Goal: Task Accomplishment & Management: Complete application form

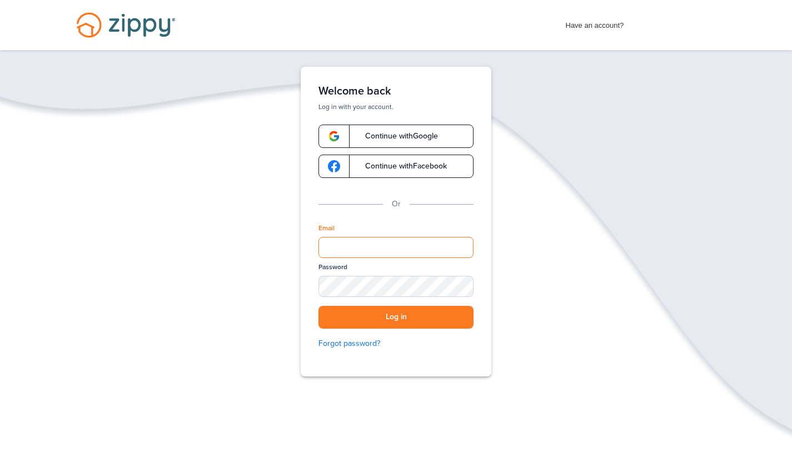
type input "**********"
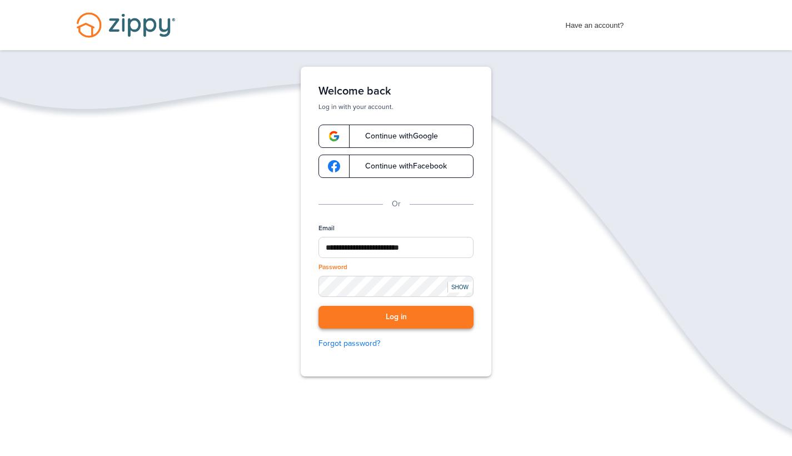
click at [379, 311] on button "Log in" at bounding box center [395, 317] width 155 height 23
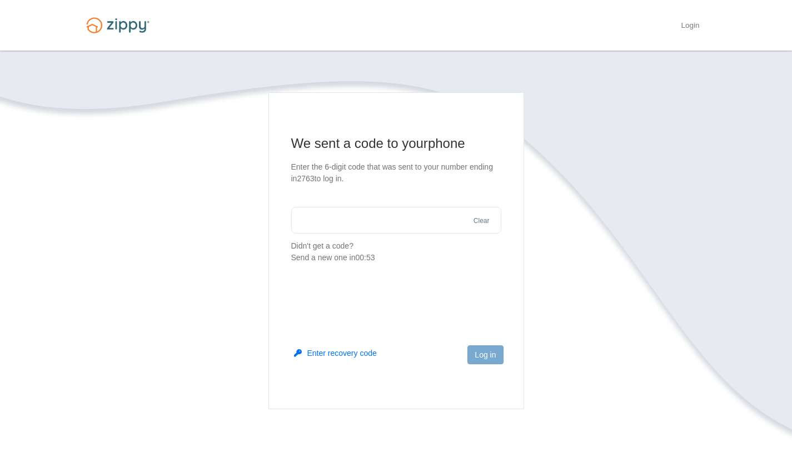
click at [460, 275] on main "We sent a code to your phone Enter the 6-digit code that was sent to your numbe…" at bounding box center [396, 250] width 256 height 317
click at [389, 231] on input "text" at bounding box center [396, 220] width 210 height 27
type input "******"
click at [477, 349] on button "Log in" at bounding box center [485, 354] width 36 height 19
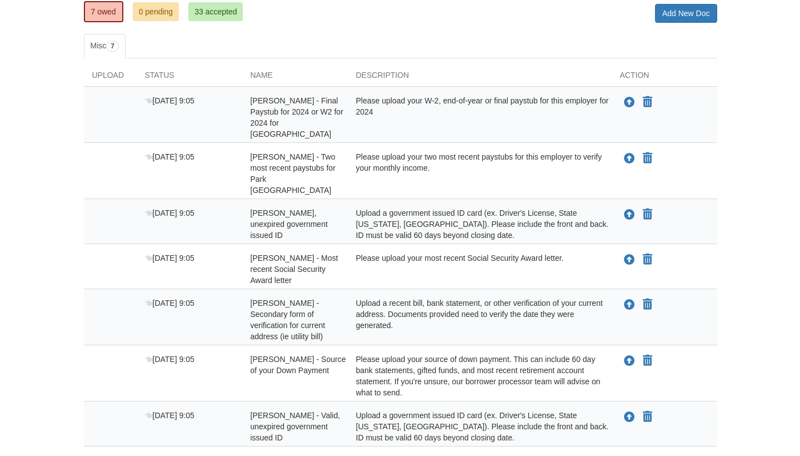
scroll to position [153, 0]
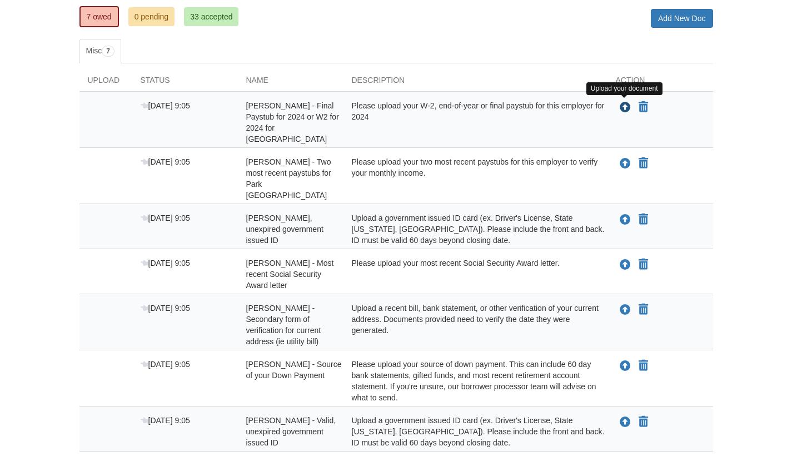
click at [623, 109] on icon "Upload Ariana Carrasco - Final Paystub for 2024 or W2 for 2024 for Park Place o…" at bounding box center [625, 107] width 11 height 11
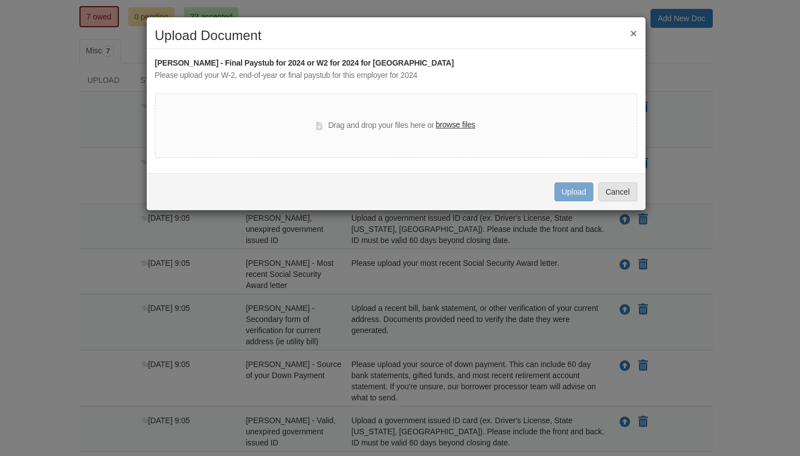
click at [461, 124] on label "browse files" at bounding box center [455, 125] width 39 height 12
click at [0, 0] on input "browse files" at bounding box center [0, 0] width 0 height 0
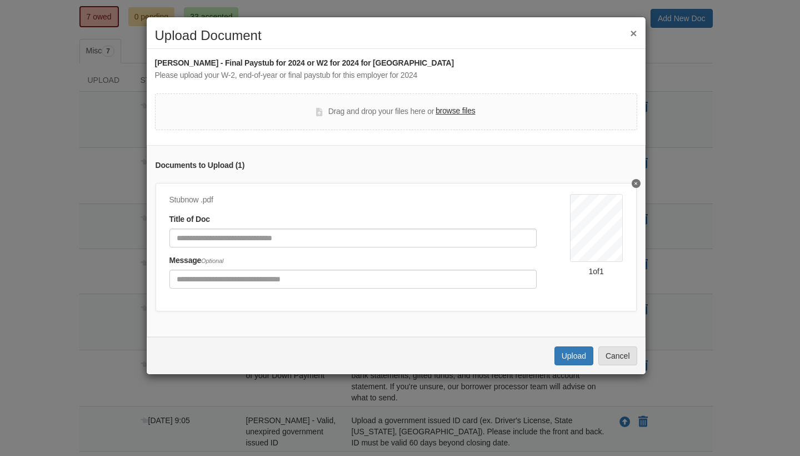
click at [462, 113] on label "browse files" at bounding box center [455, 111] width 39 height 12
click at [0, 0] on input "browse files" at bounding box center [0, 0] width 0 height 0
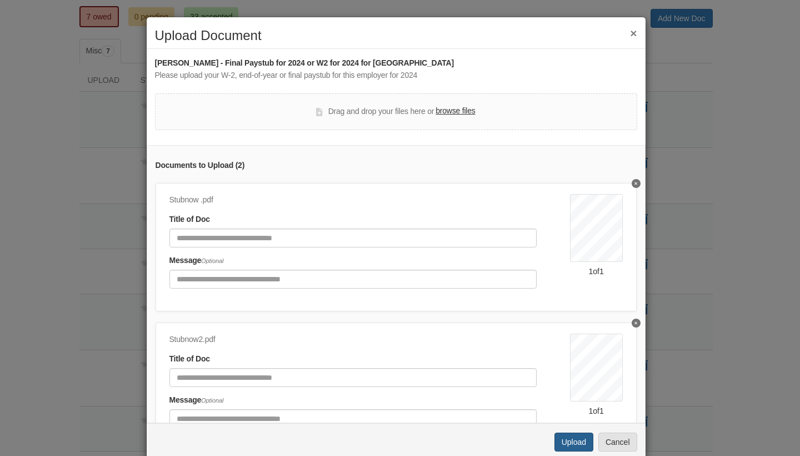
click at [569, 444] on button "Upload" at bounding box center [573, 441] width 39 height 19
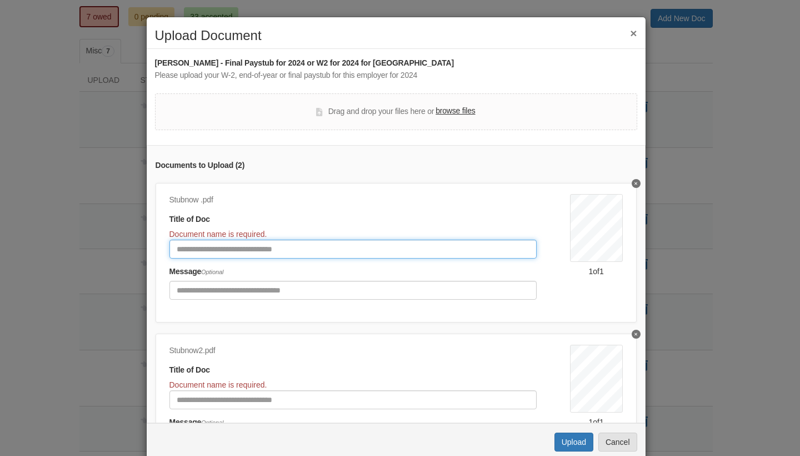
click at [363, 252] on input "Document Title" at bounding box center [352, 248] width 367 height 19
type input "**********"
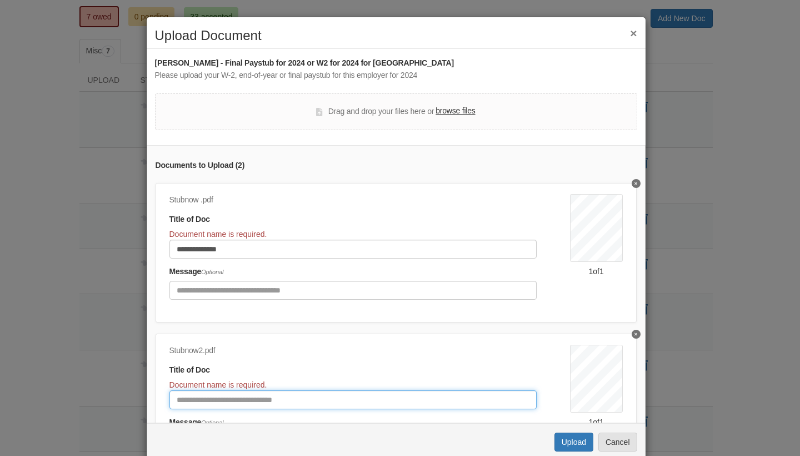
click at [308, 395] on input "Document Title" at bounding box center [352, 399] width 367 height 19
click at [211, 397] on input "**********" at bounding box center [352, 399] width 367 height 19
type input "**********"
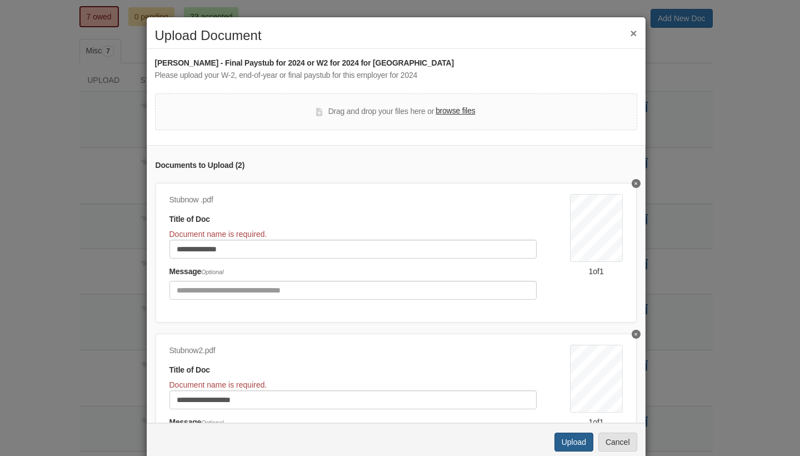
click at [572, 440] on button "Upload" at bounding box center [573, 441] width 39 height 19
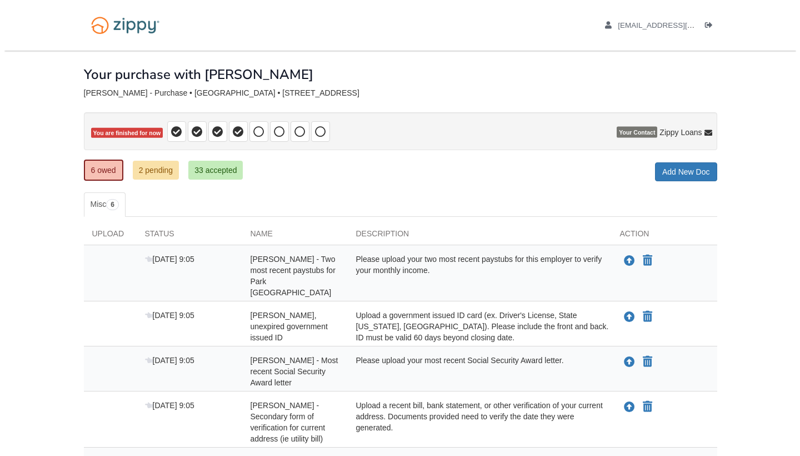
scroll to position [153, 0]
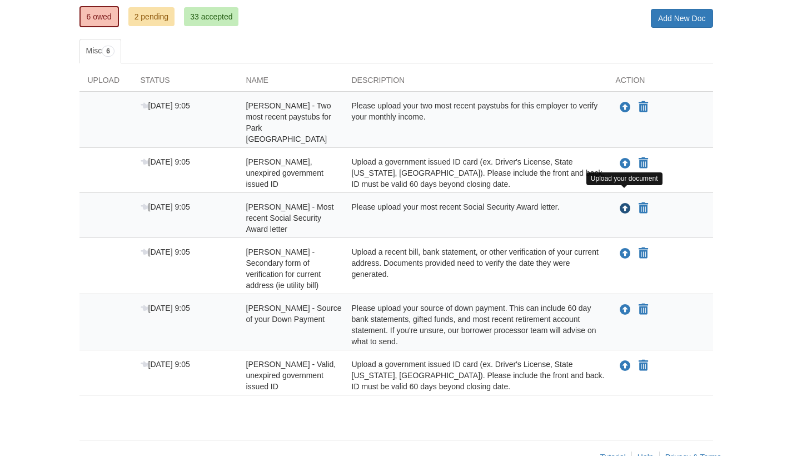
click at [625, 203] on icon "Upload Bernice Grau - Most recent Social Security Award letter" at bounding box center [625, 208] width 11 height 11
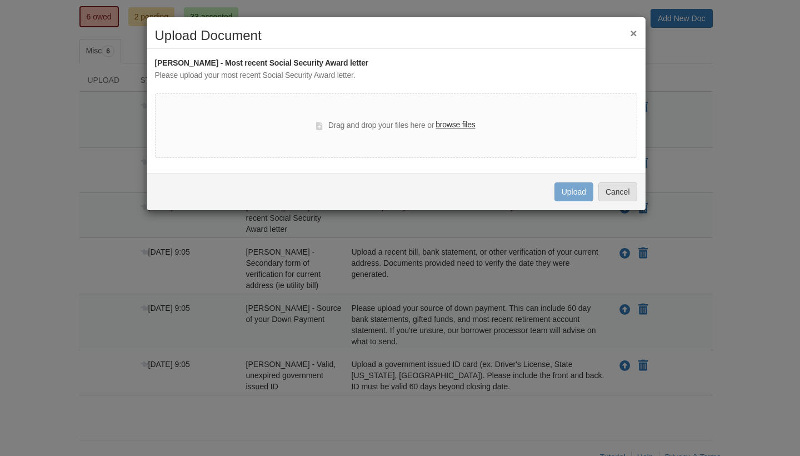
click at [461, 130] on div "Drag and drop your files here or browse files" at bounding box center [395, 125] width 159 height 13
click at [462, 127] on label "browse files" at bounding box center [455, 125] width 39 height 12
click at [0, 0] on input "browse files" at bounding box center [0, 0] width 0 height 0
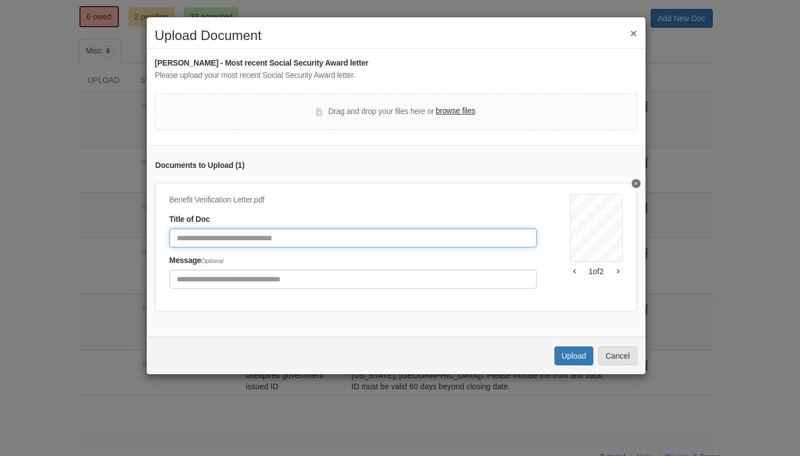
click at [449, 235] on input "Document Title" at bounding box center [352, 237] width 367 height 19
type input "**********"
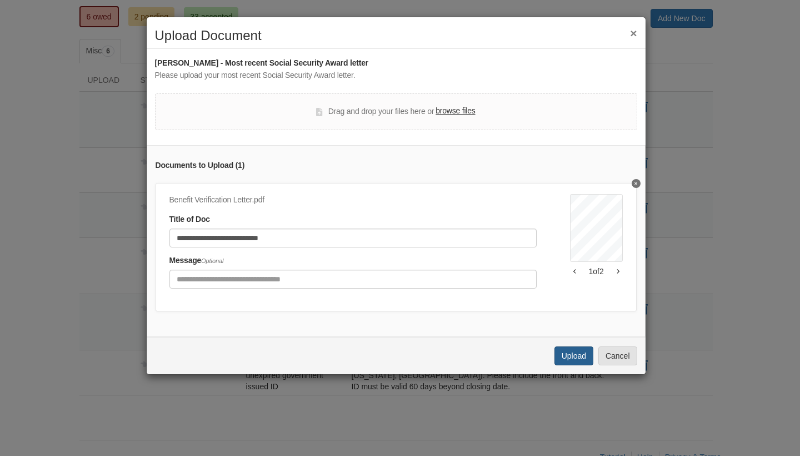
click at [575, 359] on button "Upload" at bounding box center [573, 355] width 39 height 19
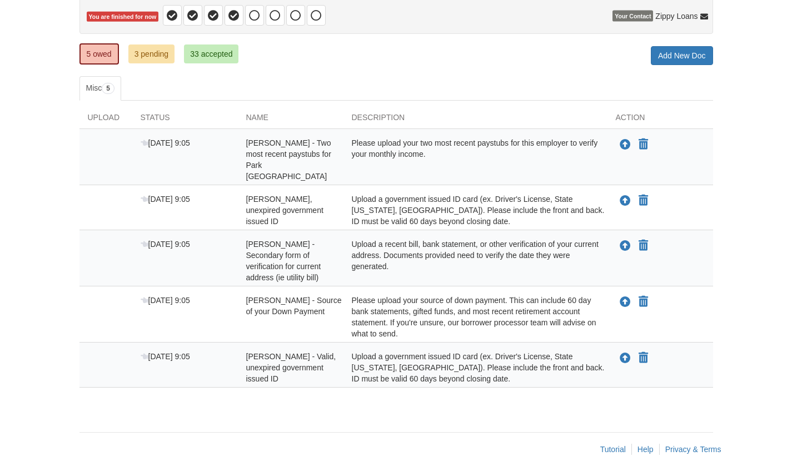
scroll to position [126, 0]
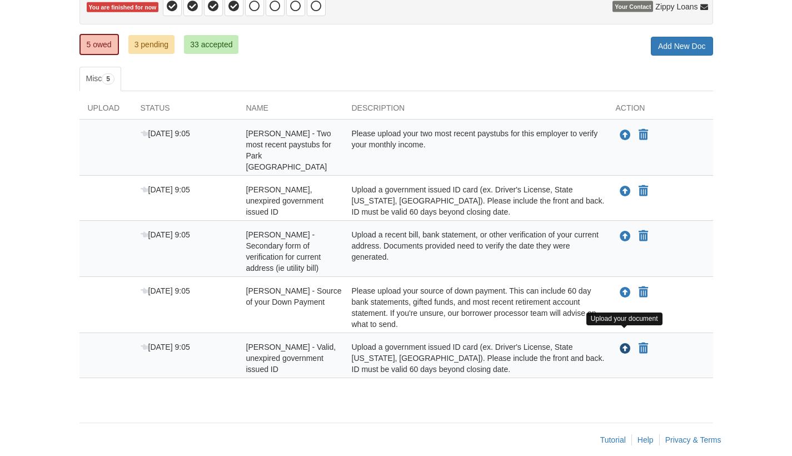
click at [625, 343] on icon "Upload Bernice Grau - Valid, unexpired government issued ID" at bounding box center [625, 348] width 11 height 11
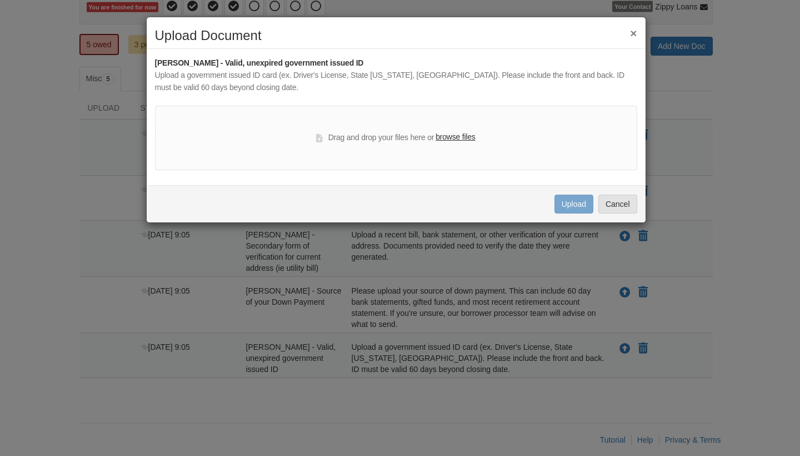
click at [463, 138] on label "browse files" at bounding box center [455, 137] width 39 height 12
click at [0, 0] on input "browse files" at bounding box center [0, 0] width 0 height 0
click at [636, 36] on button "×" at bounding box center [633, 33] width 7 height 12
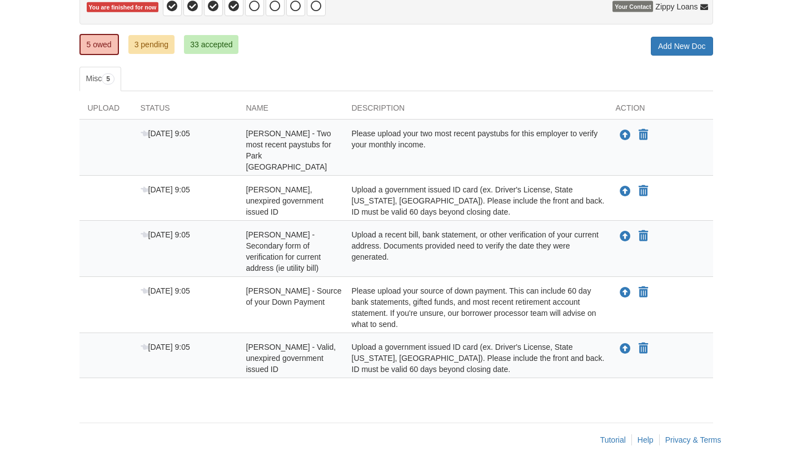
click at [157, 47] on link "3 pending" at bounding box center [151, 44] width 47 height 19
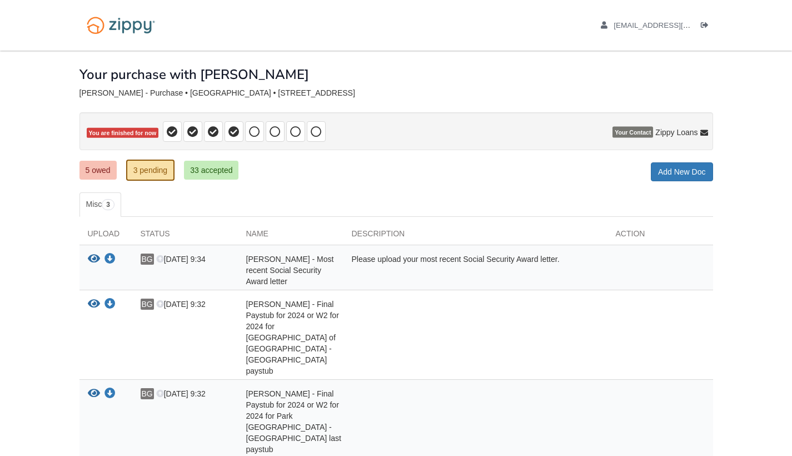
click at [102, 168] on link "5 owed" at bounding box center [97, 170] width 37 height 19
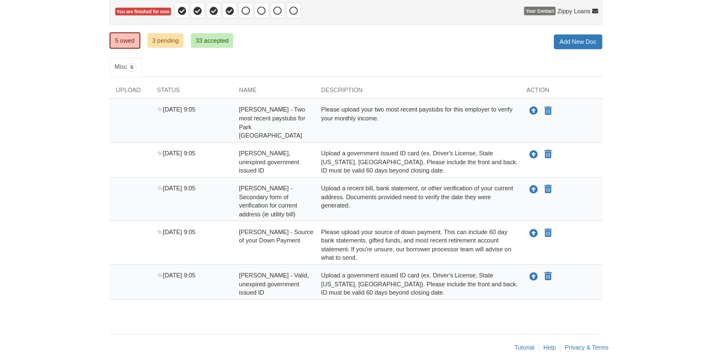
scroll to position [126, 0]
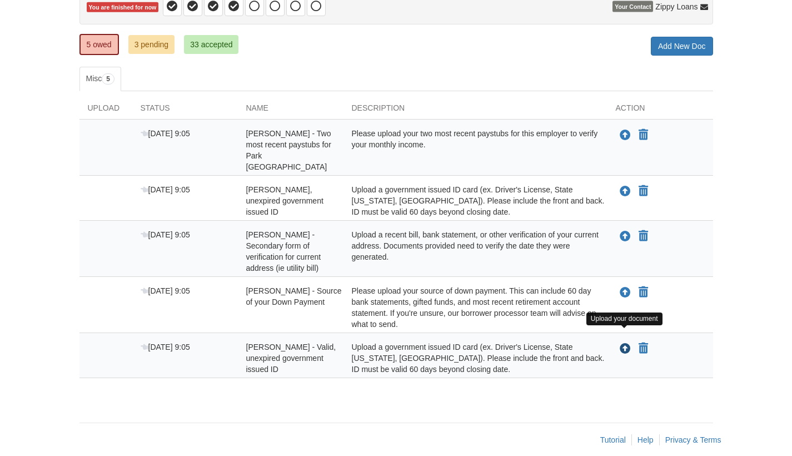
click at [626, 343] on icon "Upload Bernice Grau - Valid, unexpired government issued ID" at bounding box center [625, 348] width 11 height 11
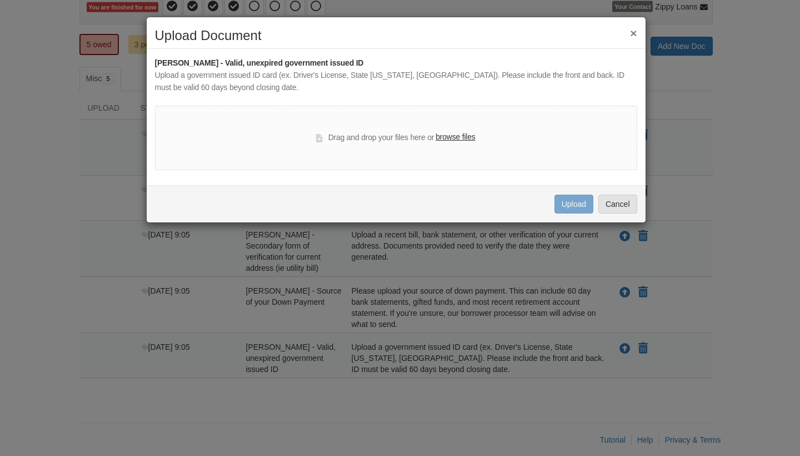
click at [466, 137] on label "browse files" at bounding box center [455, 137] width 39 height 12
click at [0, 0] on input "browse files" at bounding box center [0, 0] width 0 height 0
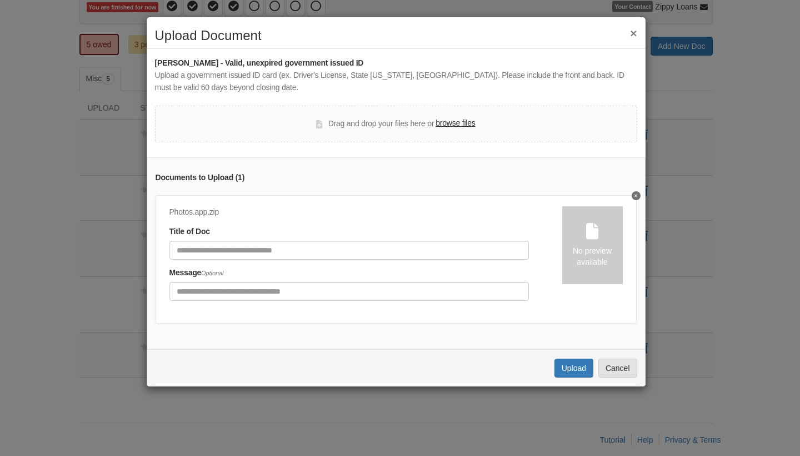
click at [635, 194] on icon "Delete undefined" at bounding box center [636, 195] width 3 height 3
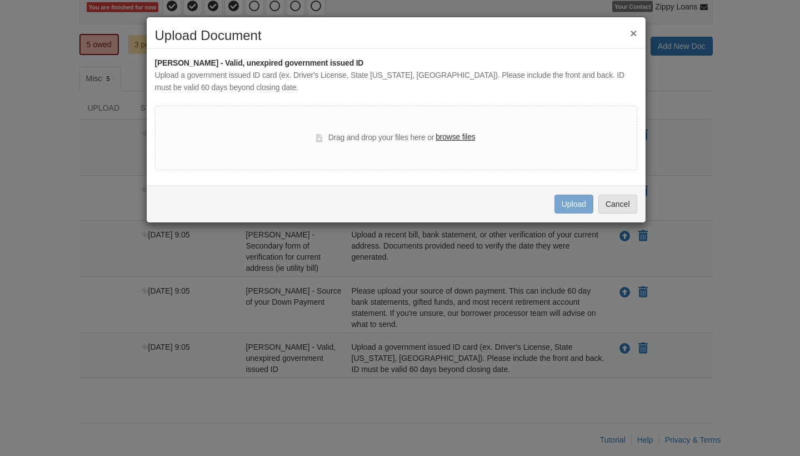
click at [471, 134] on label "browse files" at bounding box center [455, 137] width 39 height 12
click at [0, 0] on input "browse files" at bounding box center [0, 0] width 0 height 0
click at [466, 136] on label "browse files" at bounding box center [455, 137] width 39 height 12
click at [0, 0] on input "browse files" at bounding box center [0, 0] width 0 height 0
click at [451, 138] on label "browse files" at bounding box center [455, 137] width 39 height 12
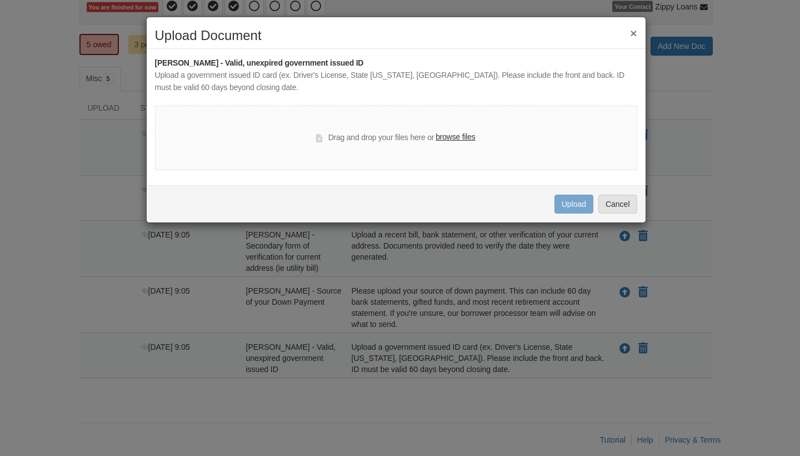
click at [0, 0] on input "browse files" at bounding box center [0, 0] width 0 height 0
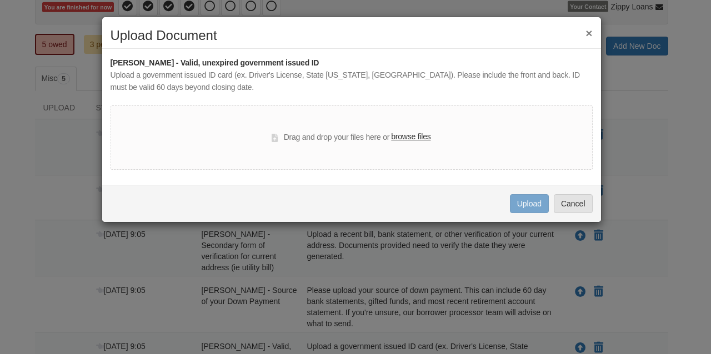
click at [425, 136] on label "browse files" at bounding box center [410, 137] width 39 height 12
click at [0, 0] on input "browse files" at bounding box center [0, 0] width 0 height 0
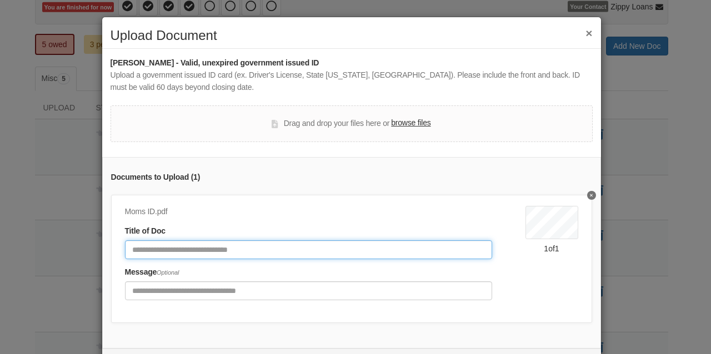
click at [301, 249] on input "Document Title" at bounding box center [308, 250] width 367 height 19
type input "**********"
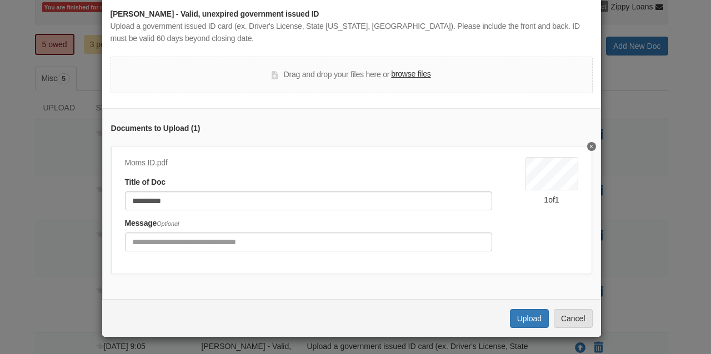
scroll to position [53, 0]
click at [526, 316] on button "Upload" at bounding box center [529, 318] width 39 height 19
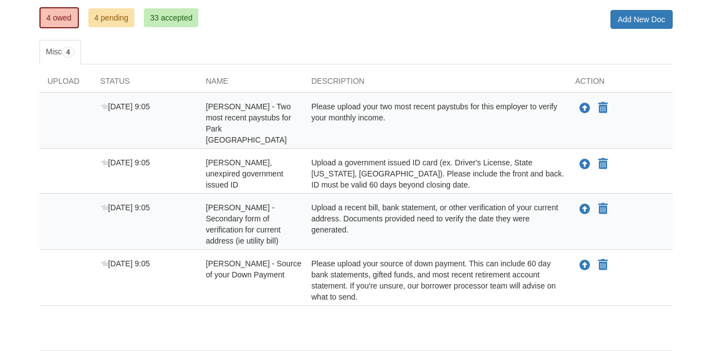
scroll to position [161, 0]
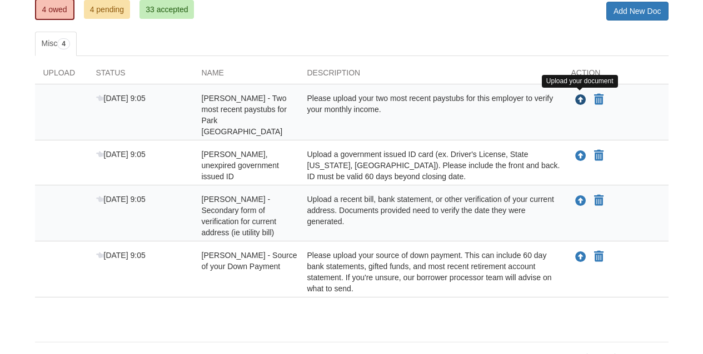
click at [581, 103] on icon "Upload Ariana Carrasco - Two most recent paystubs for Park Place of Elmhurst" at bounding box center [580, 100] width 11 height 11
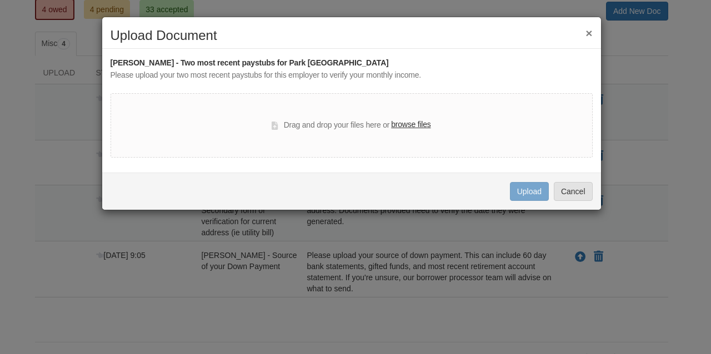
click at [408, 125] on label "browse files" at bounding box center [410, 125] width 39 height 12
click at [0, 0] on input "browse files" at bounding box center [0, 0] width 0 height 0
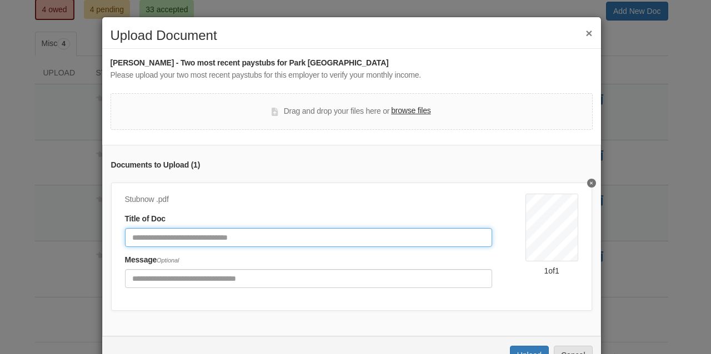
click at [330, 234] on input "Document Title" at bounding box center [308, 237] width 367 height 19
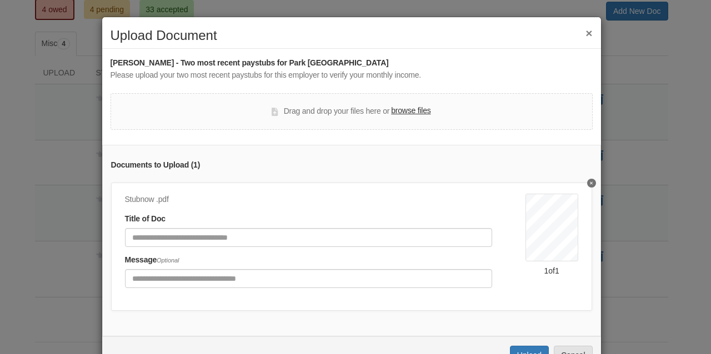
click at [411, 111] on label "browse files" at bounding box center [410, 111] width 39 height 12
click at [0, 0] on input "browse files" at bounding box center [0, 0] width 0 height 0
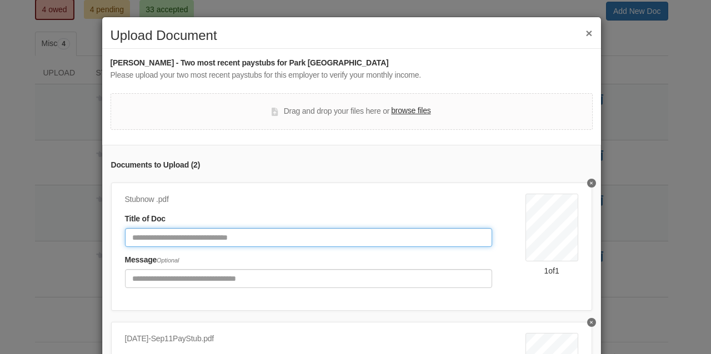
click at [288, 236] on input "Document Title" at bounding box center [308, 237] width 367 height 19
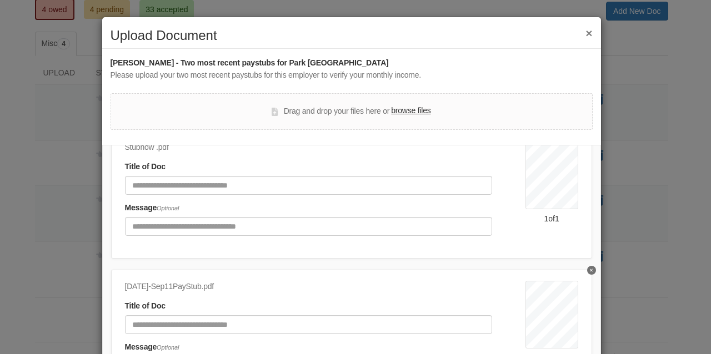
scroll to position [58, 0]
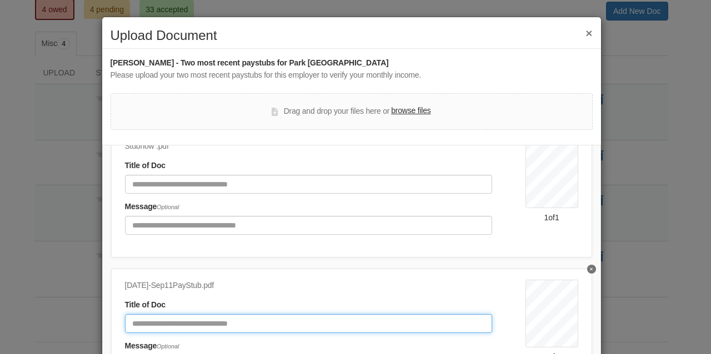
click at [265, 318] on input "Document Title" at bounding box center [308, 323] width 367 height 19
type input "*"
type input "**********"
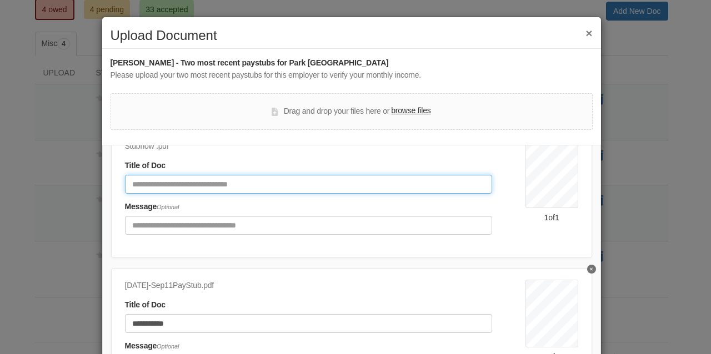
click at [206, 181] on input "Document Title" at bounding box center [308, 184] width 367 height 19
type input "*"
type input "**********"
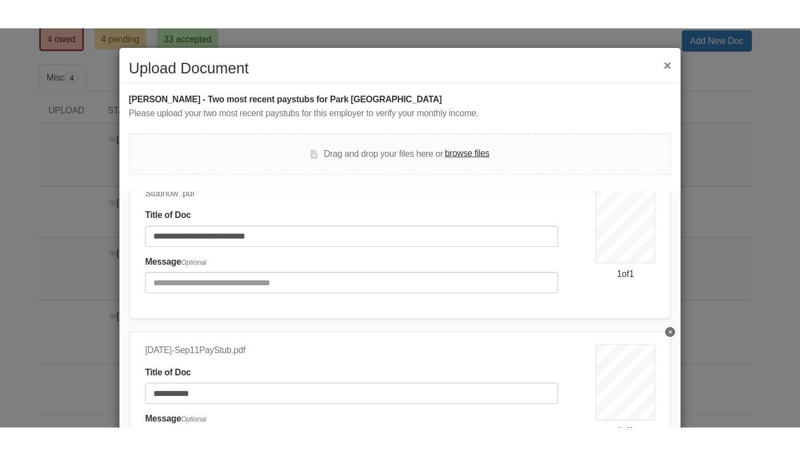
scroll to position [81, 0]
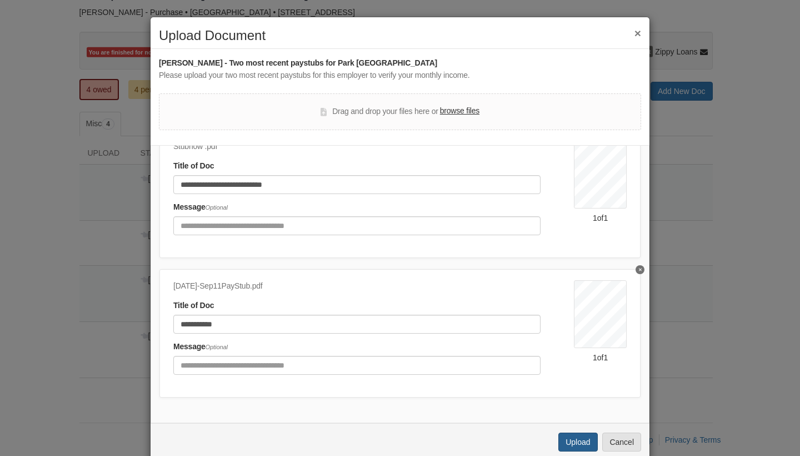
click at [578, 354] on button "Upload" at bounding box center [577, 441] width 39 height 19
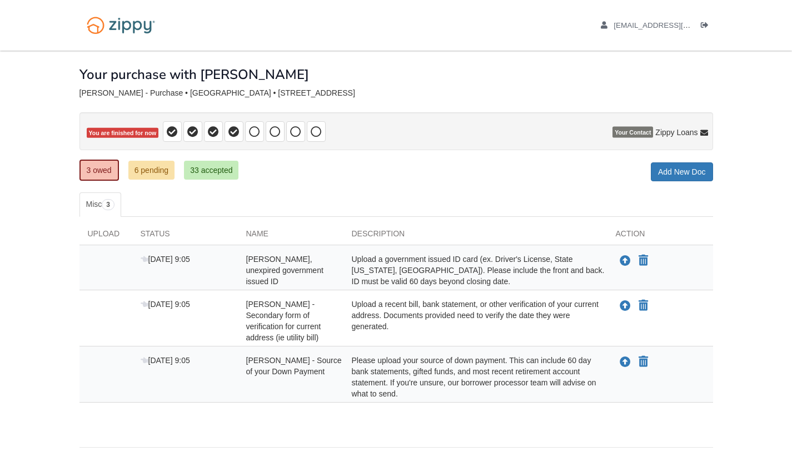
scroll to position [36, 0]
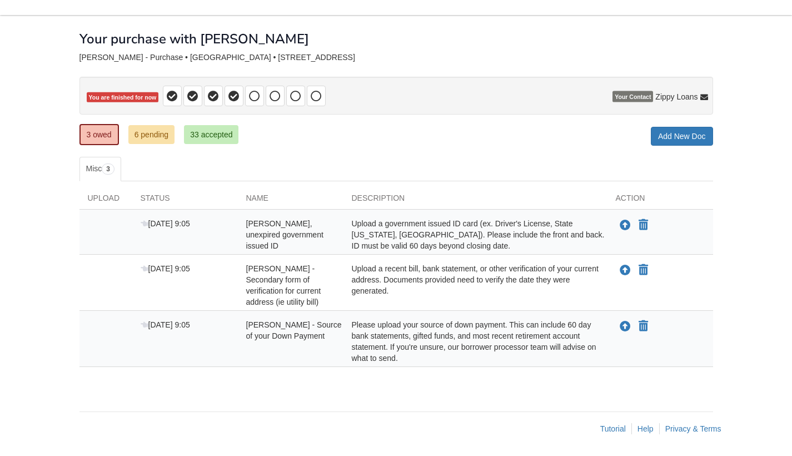
click at [158, 132] on link "6 pending" at bounding box center [151, 134] width 47 height 19
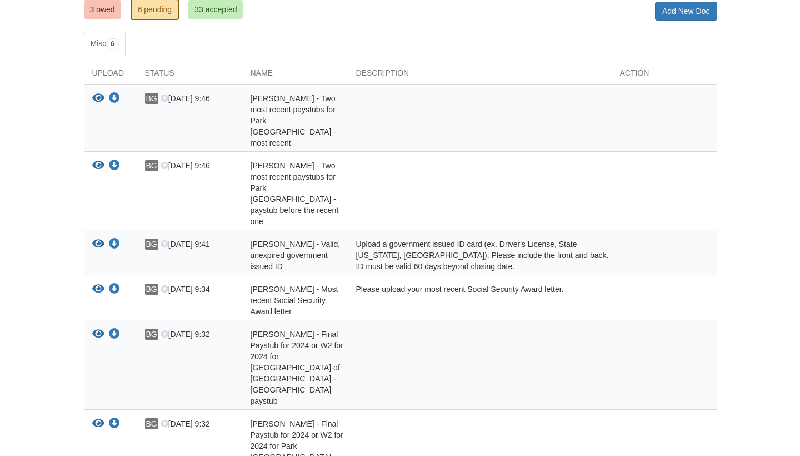
scroll to position [168, 0]
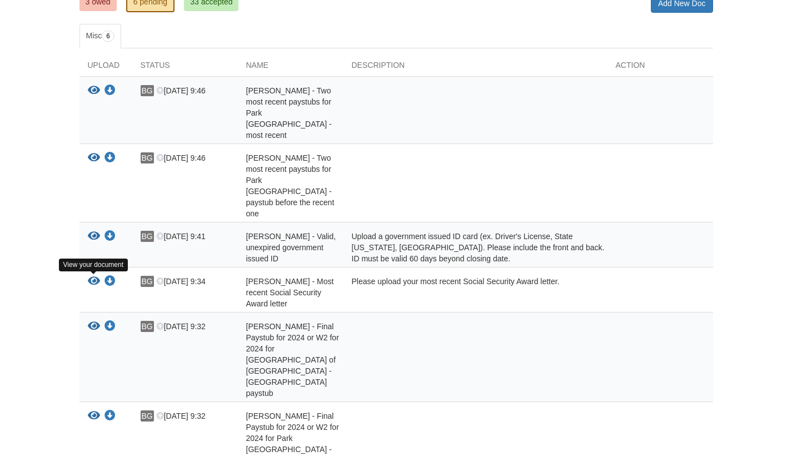
click at [96, 321] on icon "View Ariana Carrasco - Final Paystub for 2024 or W2 for 2024 for Park Place of …" at bounding box center [94, 326] width 12 height 11
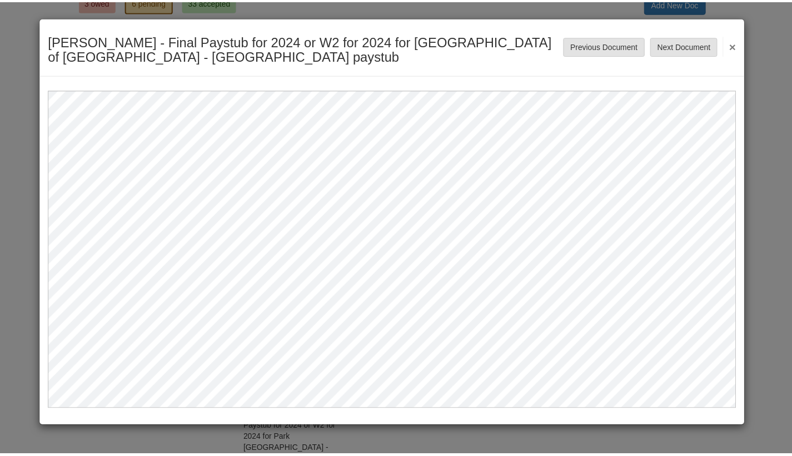
scroll to position [0, 0]
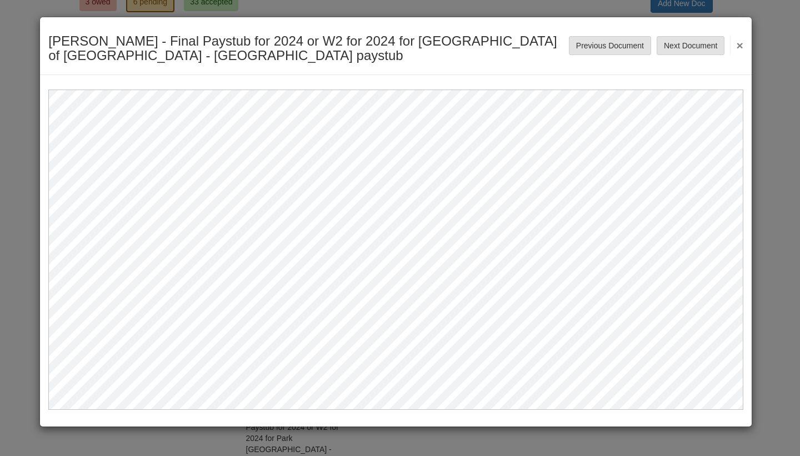
click at [743, 47] on button "×" at bounding box center [736, 45] width 13 height 20
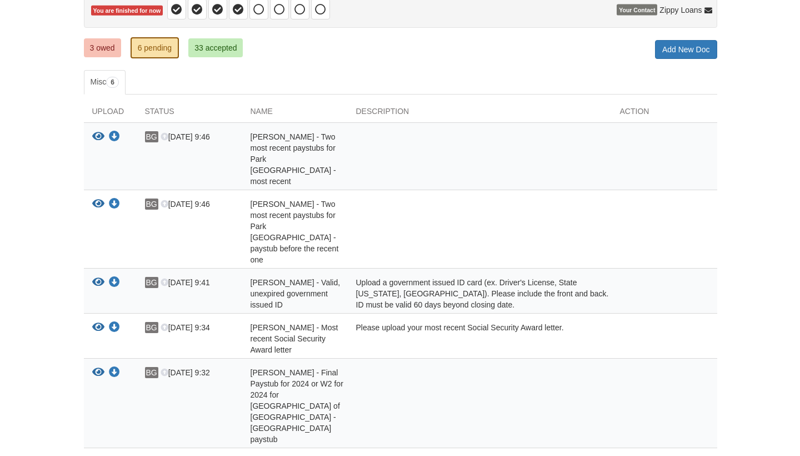
scroll to position [109, 0]
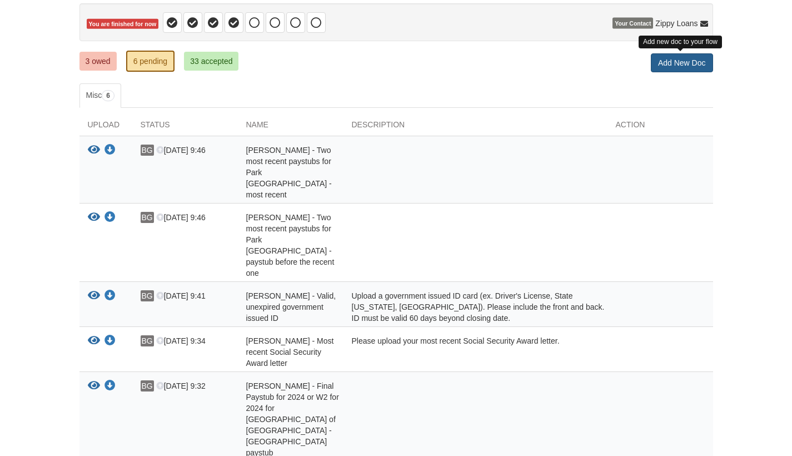
click at [687, 67] on link "Add New Doc" at bounding box center [682, 62] width 62 height 19
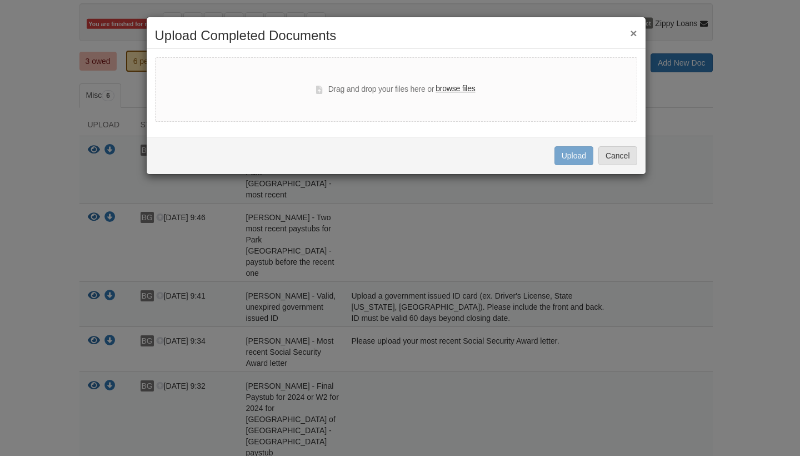
click at [467, 91] on label "browse files" at bounding box center [455, 89] width 39 height 12
click at [0, 0] on input "browse files" at bounding box center [0, 0] width 0 height 0
select select "****"
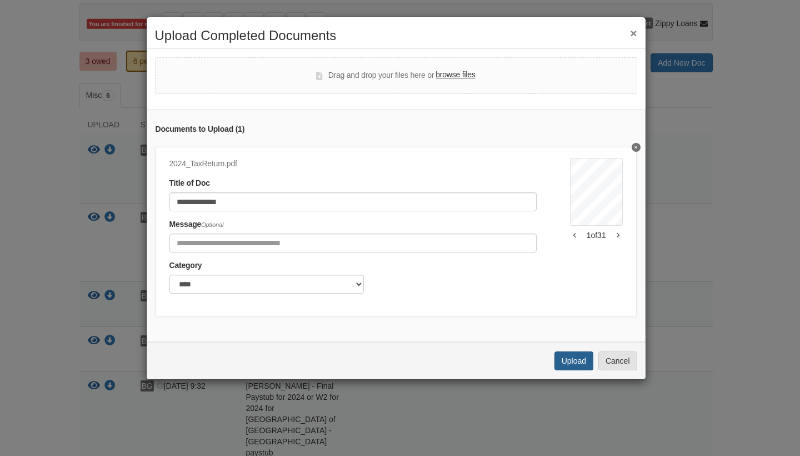
click at [577, 367] on button "Upload" at bounding box center [573, 360] width 39 height 19
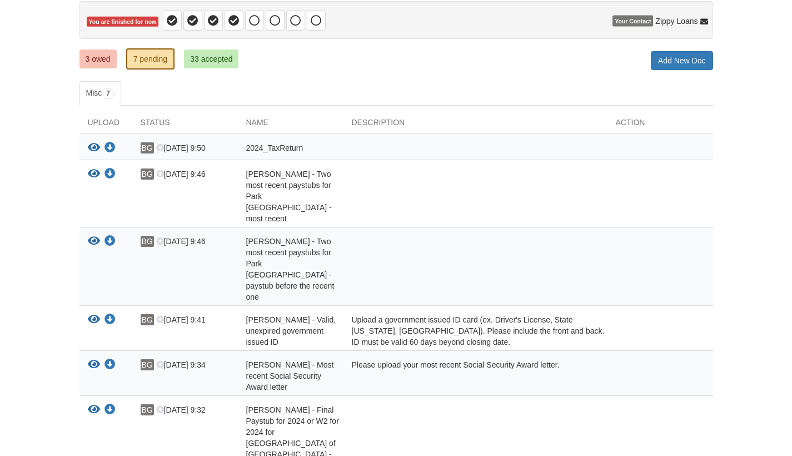
scroll to position [108, 0]
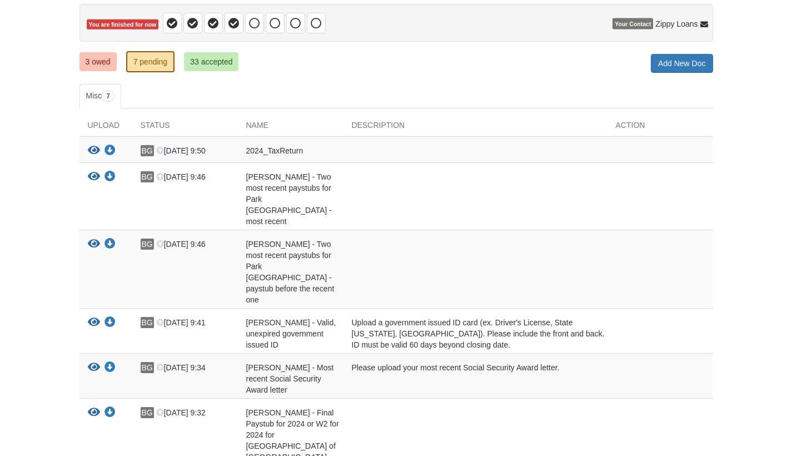
click at [106, 61] on link "3 owed" at bounding box center [97, 61] width 37 height 19
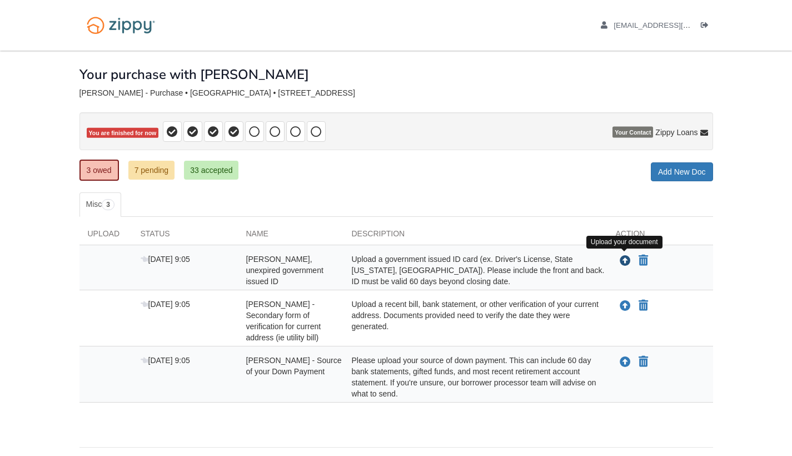
click at [626, 261] on icon "Upload Ariana Carrasco - Valid, unexpired government issued ID" at bounding box center [625, 261] width 11 height 11
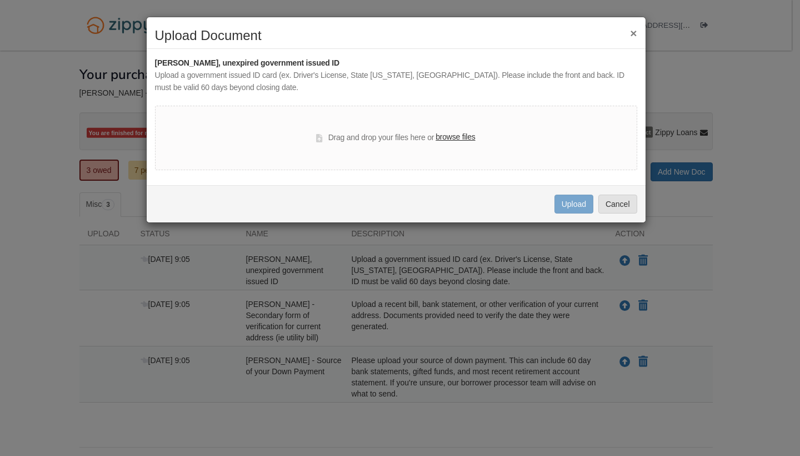
click at [461, 136] on label "browse files" at bounding box center [455, 137] width 39 height 12
click at [0, 0] on input "browse files" at bounding box center [0, 0] width 0 height 0
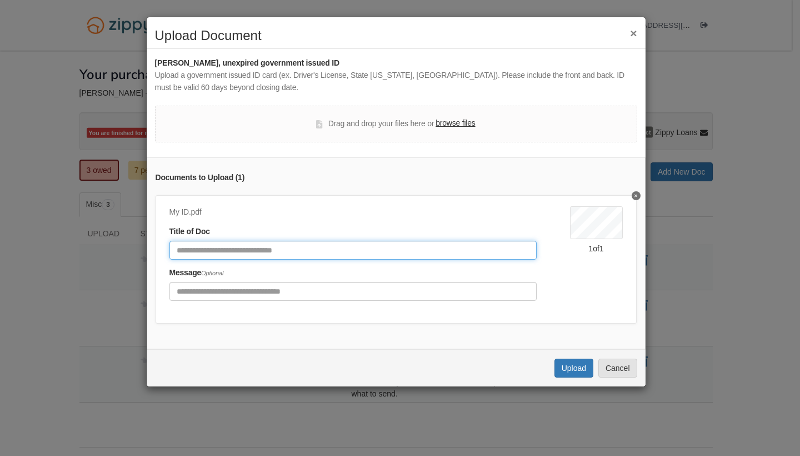
click at [362, 249] on input "Document Title" at bounding box center [352, 250] width 367 height 19
type input "*********"
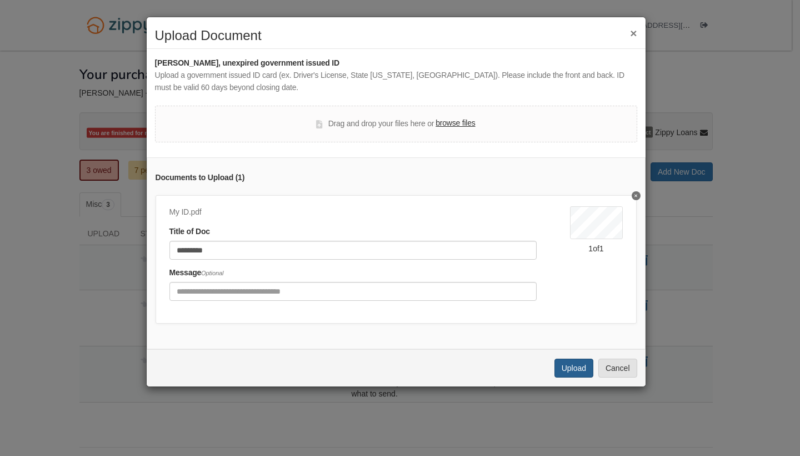
click at [566, 369] on button "Upload" at bounding box center [573, 367] width 39 height 19
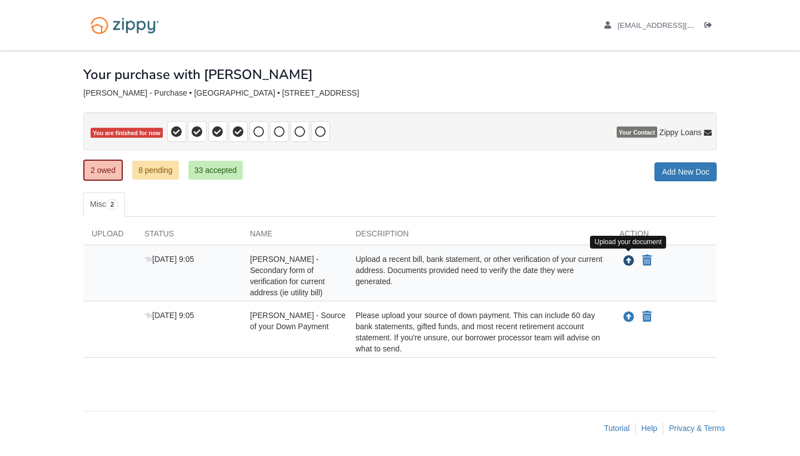
click at [630, 262] on icon "Upload Bernice Grau - Secondary form of verification for current address (ie ut…" at bounding box center [628, 261] width 11 height 11
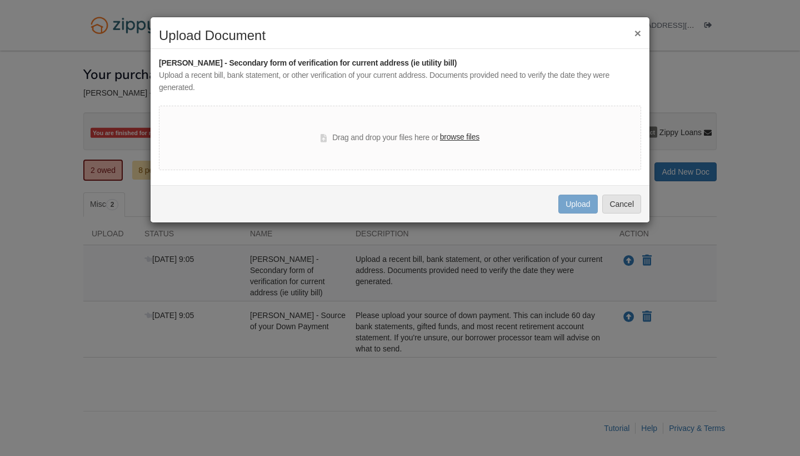
click at [466, 136] on label "browse files" at bounding box center [459, 137] width 39 height 12
click at [0, 0] on input "browse files" at bounding box center [0, 0] width 0 height 0
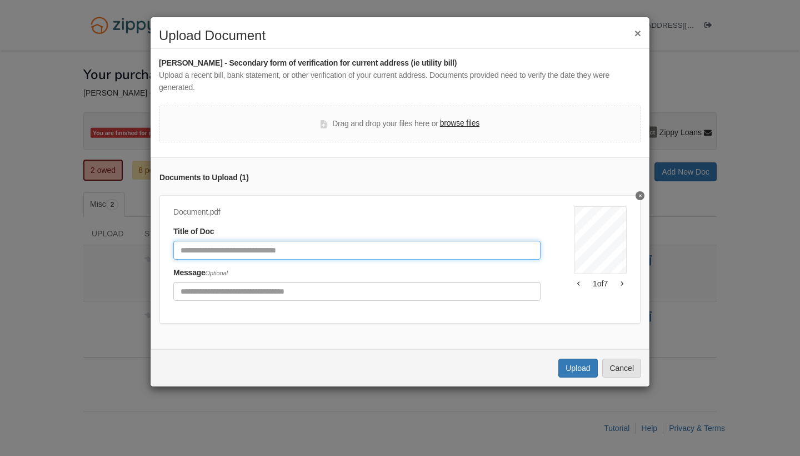
click at [309, 248] on input "Document Title" at bounding box center [356, 250] width 367 height 19
type input "*"
type input "**********"
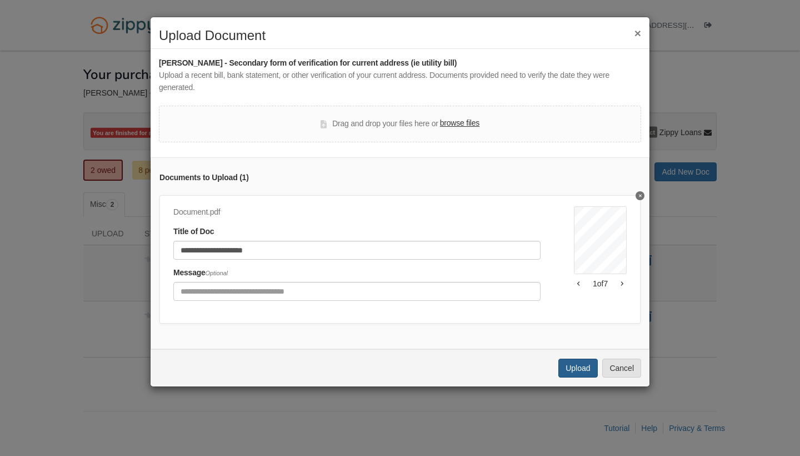
click at [577, 371] on button "Upload" at bounding box center [577, 367] width 39 height 19
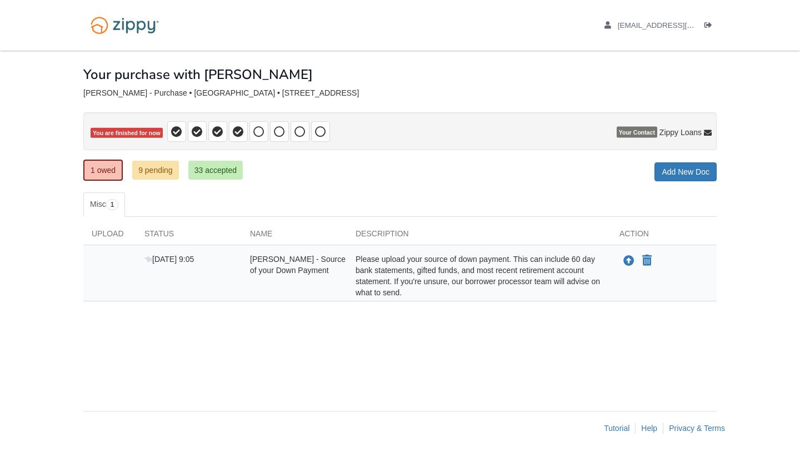
click at [211, 177] on link "33 accepted" at bounding box center [215, 170] width 54 height 19
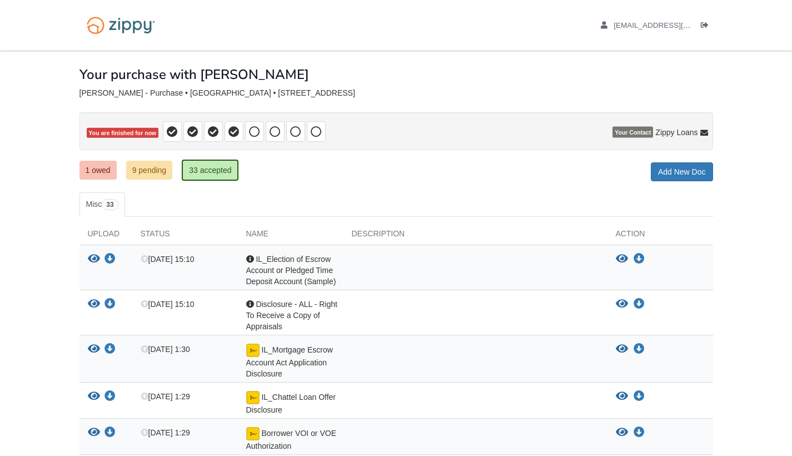
click at [152, 166] on link "9 pending" at bounding box center [149, 170] width 47 height 19
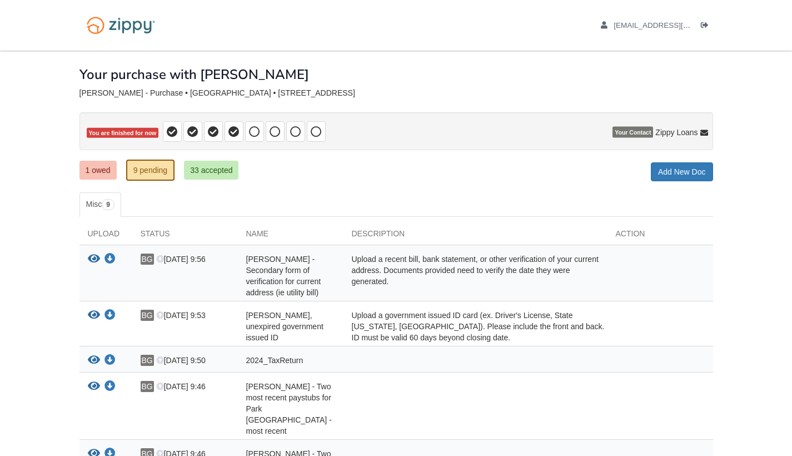
click at [109, 168] on link "1 owed" at bounding box center [97, 170] width 37 height 19
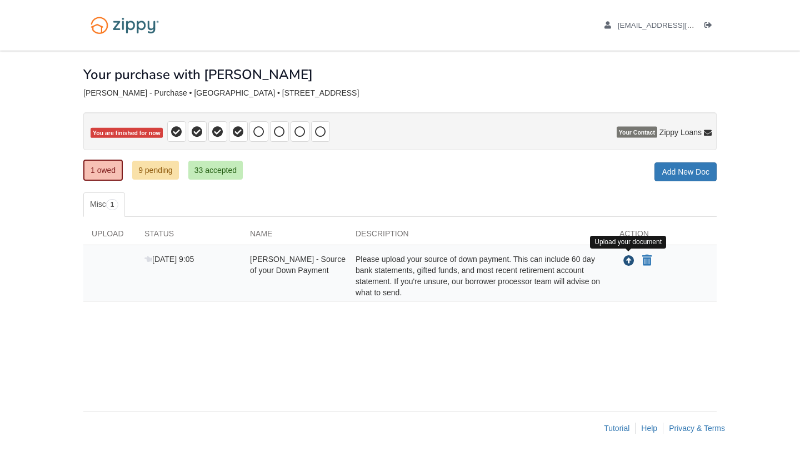
click at [627, 263] on icon "Upload Bernice Grau - Source of your Down Payment" at bounding box center [628, 261] width 11 height 11
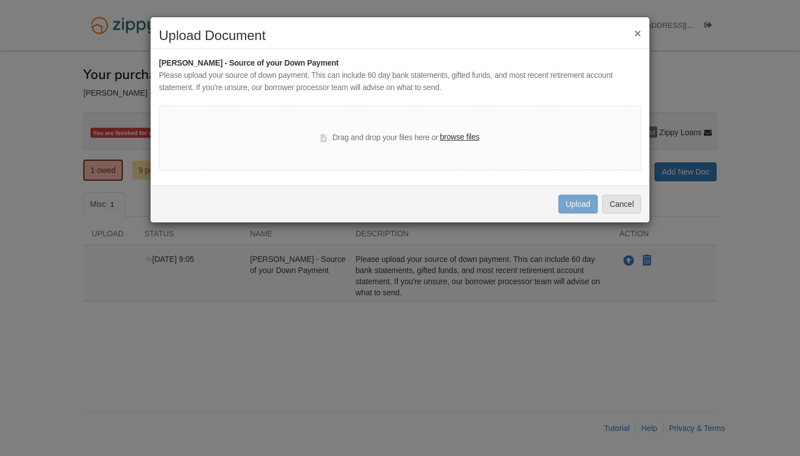
click at [462, 139] on label "browse files" at bounding box center [459, 137] width 39 height 12
click at [0, 0] on input "browse files" at bounding box center [0, 0] width 0 height 0
click at [638, 37] on button "×" at bounding box center [638, 33] width 7 height 12
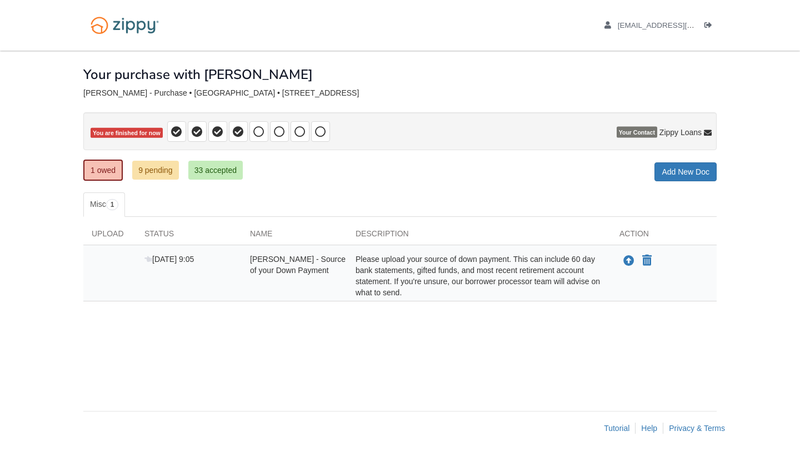
click at [157, 169] on link "9 pending" at bounding box center [155, 170] width 47 height 19
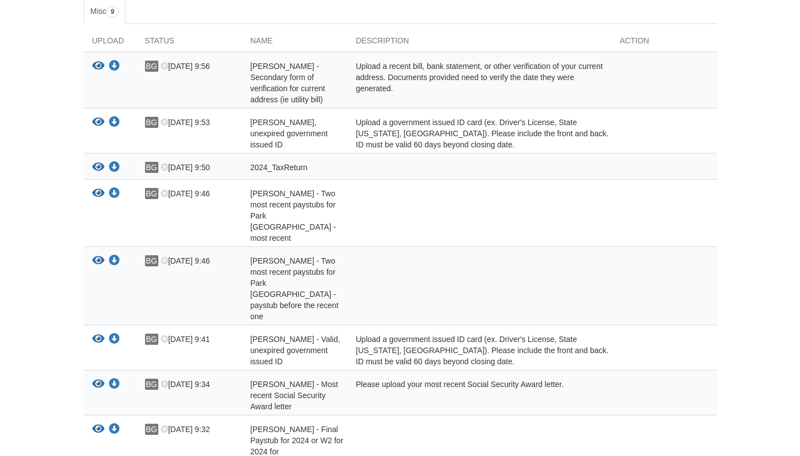
scroll to position [188, 0]
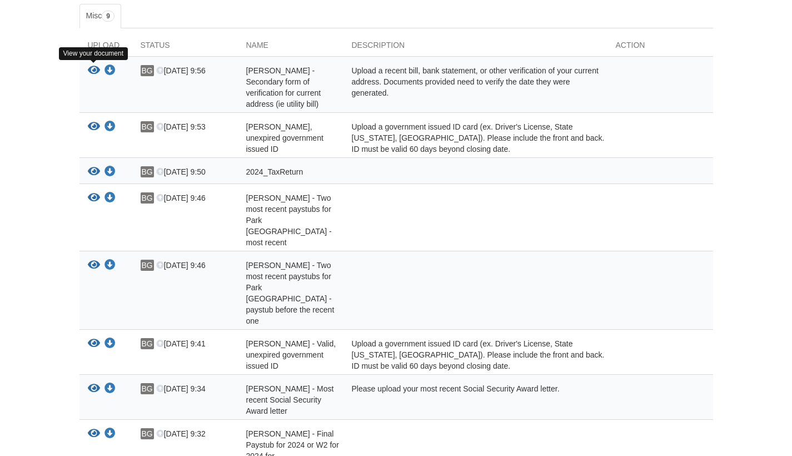
click at [93, 73] on icon "View Bernice Grau - Secondary form of verification for current address (ie util…" at bounding box center [94, 70] width 12 height 11
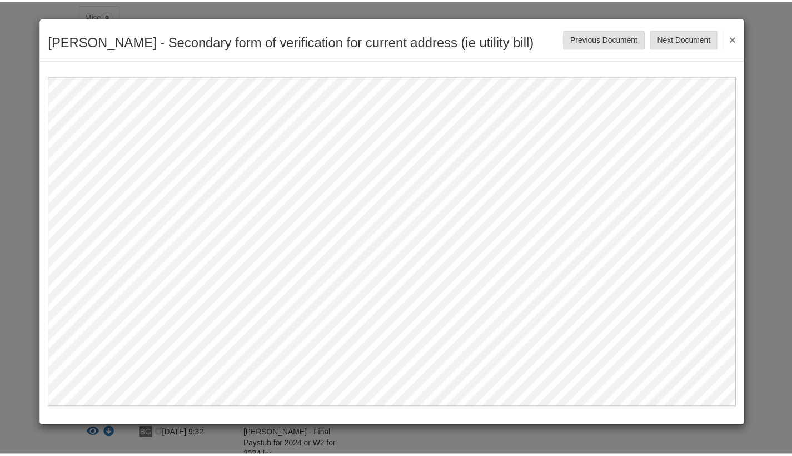
scroll to position [0, 0]
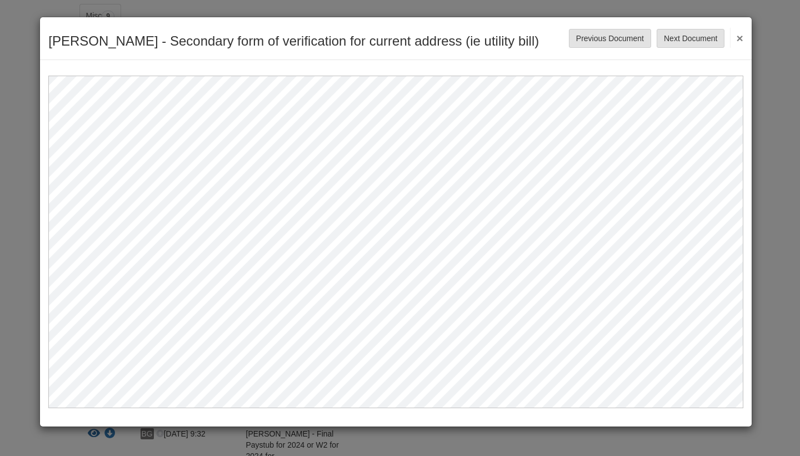
click at [741, 39] on button "×" at bounding box center [736, 38] width 13 height 20
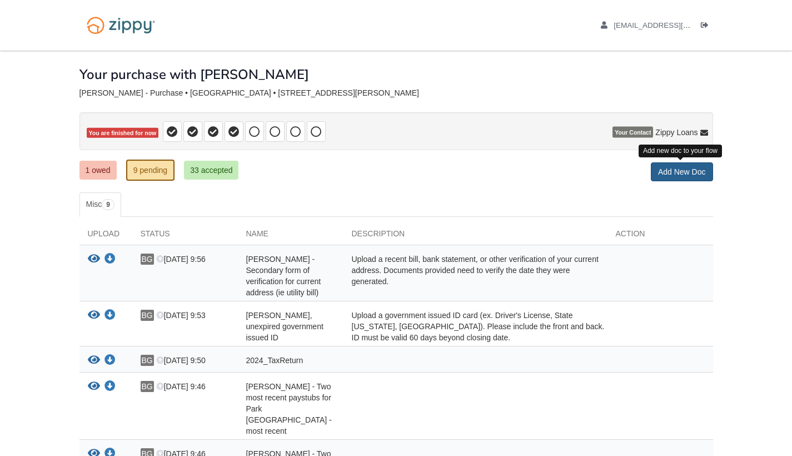
click at [681, 174] on link "Add New Doc" at bounding box center [682, 171] width 62 height 19
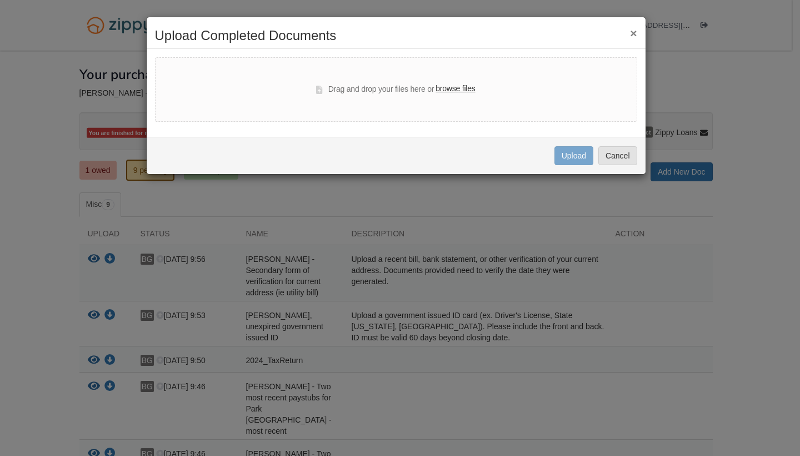
click at [464, 91] on label "browse files" at bounding box center [455, 89] width 39 height 12
click at [0, 0] on input "browse files" at bounding box center [0, 0] width 0 height 0
select select "****"
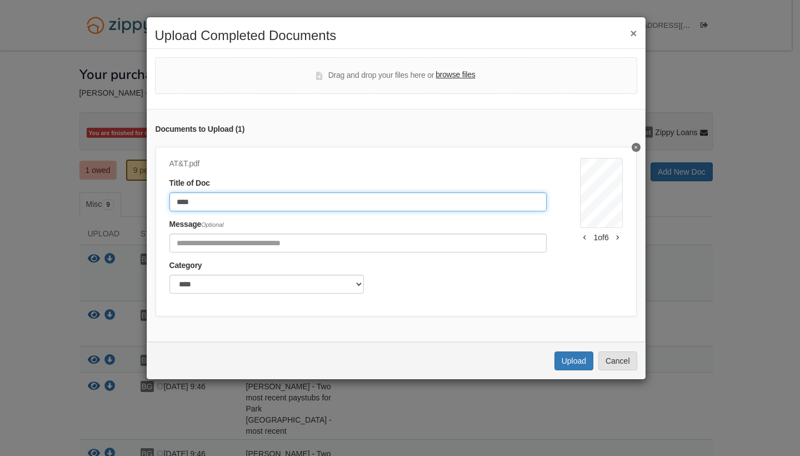
click at [370, 202] on input "****" at bounding box center [357, 201] width 377 height 19
type input "**********"
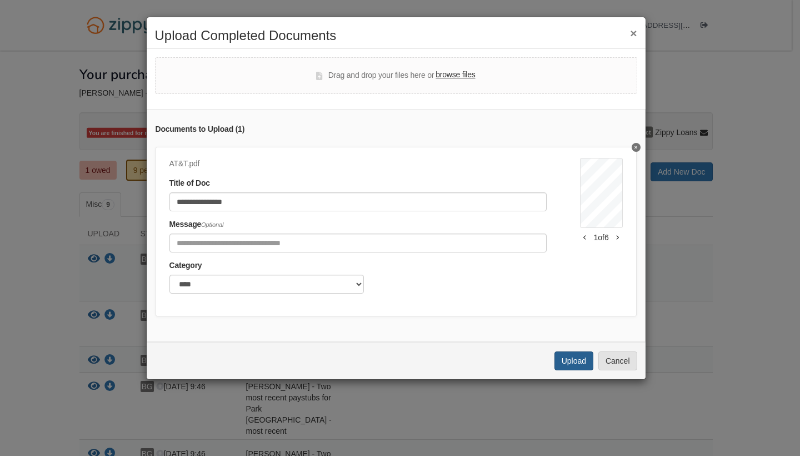
click at [572, 367] on button "Upload" at bounding box center [573, 360] width 39 height 19
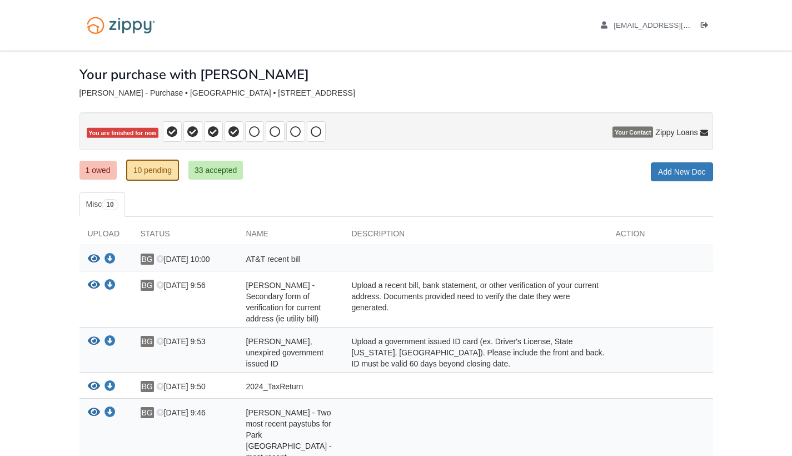
click at [103, 169] on link "1 owed" at bounding box center [97, 170] width 37 height 19
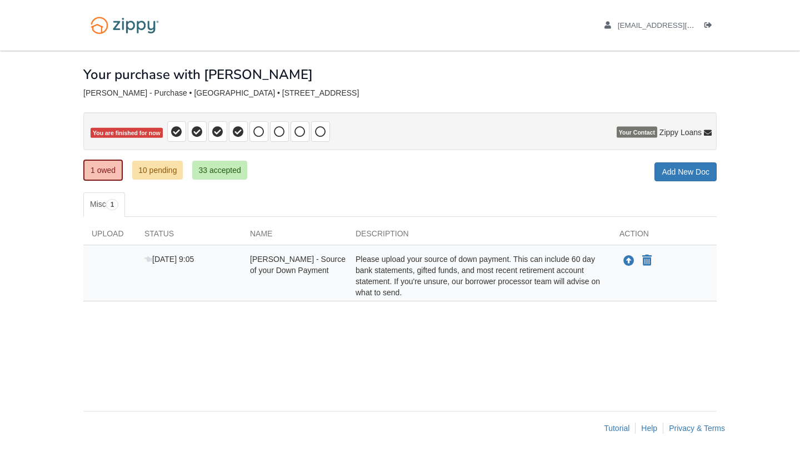
click at [413, 268] on div "Please upload your source of down payment. This can include 60 day bank stateme…" at bounding box center [479, 275] width 264 height 44
click at [427, 279] on div "Please upload your source of down payment. This can include 60 day bank stateme…" at bounding box center [479, 275] width 264 height 44
click at [630, 262] on icon "Upload Bernice Grau - Source of your Down Payment" at bounding box center [628, 261] width 11 height 11
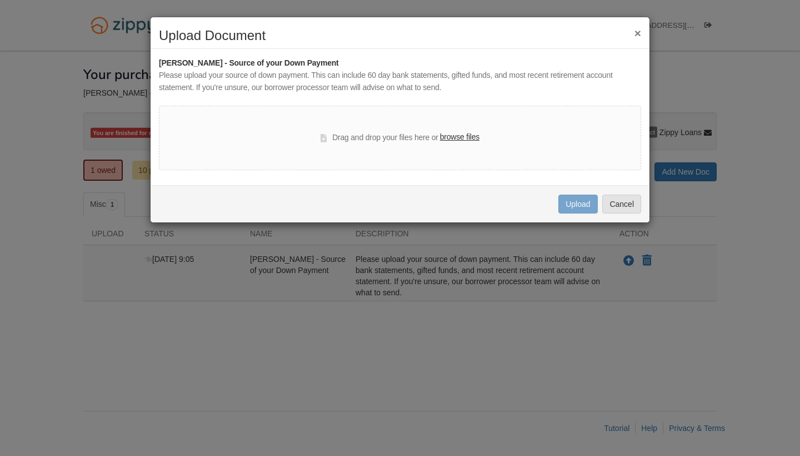
click at [453, 139] on label "browse files" at bounding box center [459, 137] width 39 height 12
click at [0, 0] on input "browse files" at bounding box center [0, 0] width 0 height 0
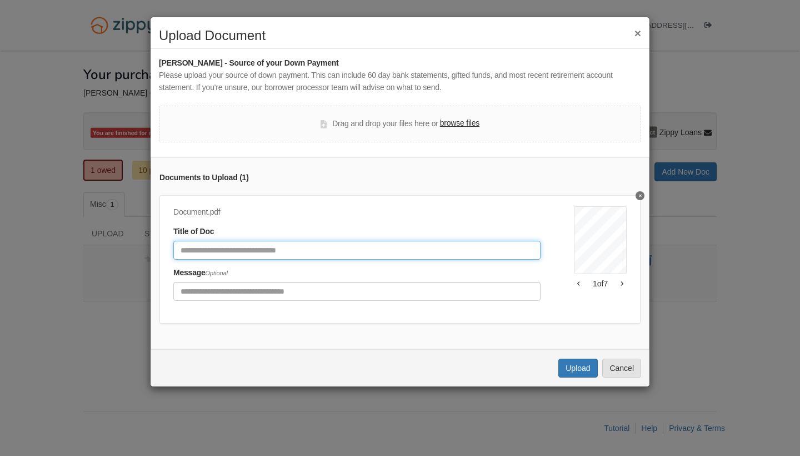
click at [468, 247] on input "Document Title" at bounding box center [356, 250] width 367 height 19
type input "**********"
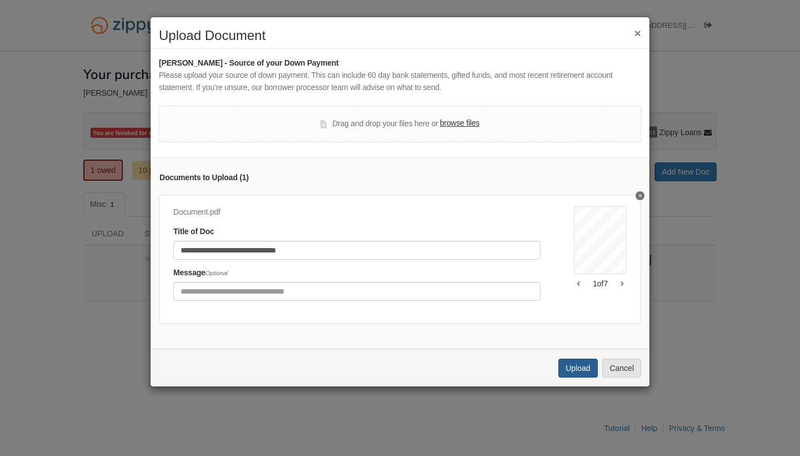
click at [582, 372] on button "Upload" at bounding box center [577, 367] width 39 height 19
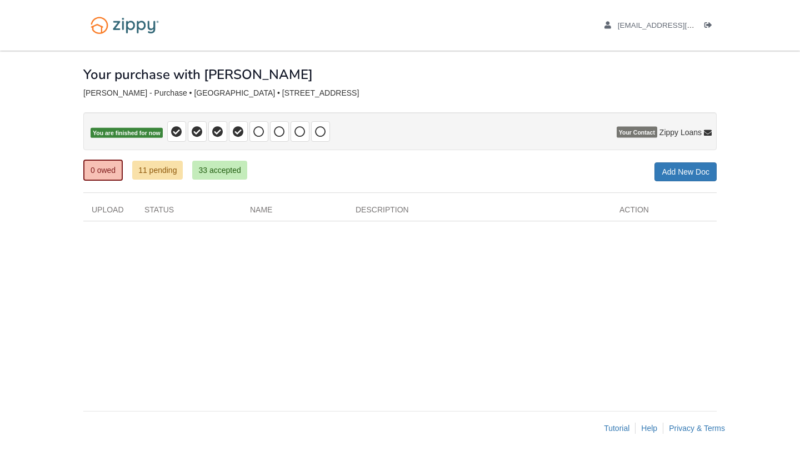
click at [167, 167] on link "11 pending" at bounding box center [157, 170] width 51 height 19
